Goal: Navigation & Orientation: Go to known website

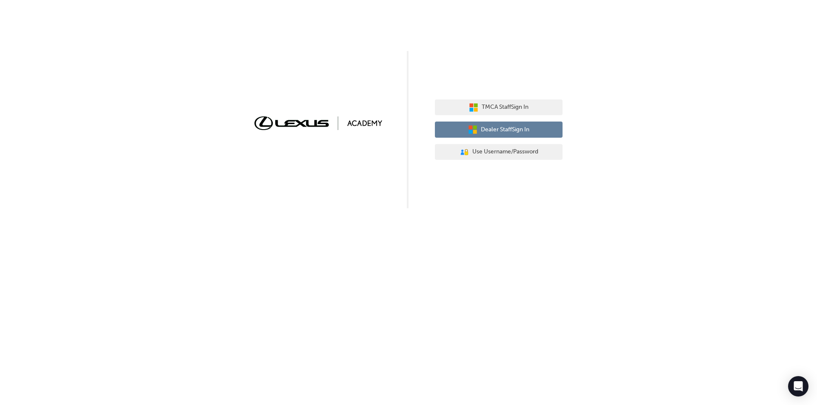
click at [501, 133] on span "Dealer Staff Sign In" at bounding box center [505, 130] width 48 height 10
